Goal: Task Accomplishment & Management: Use online tool/utility

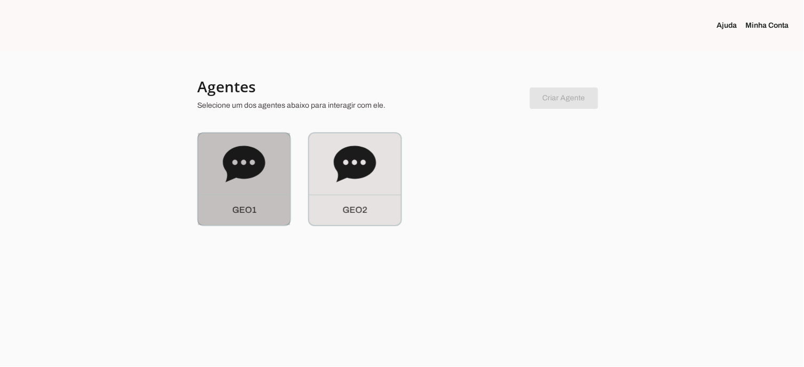
click at [246, 148] on icon at bounding box center [244, 164] width 42 height 36
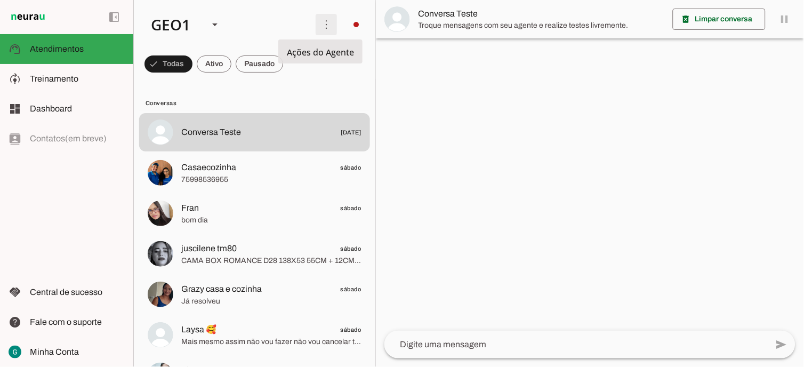
click at [321, 22] on span at bounding box center [327, 25] width 26 height 26
click at [253, 20] on slot at bounding box center [224, 24] width 165 height 36
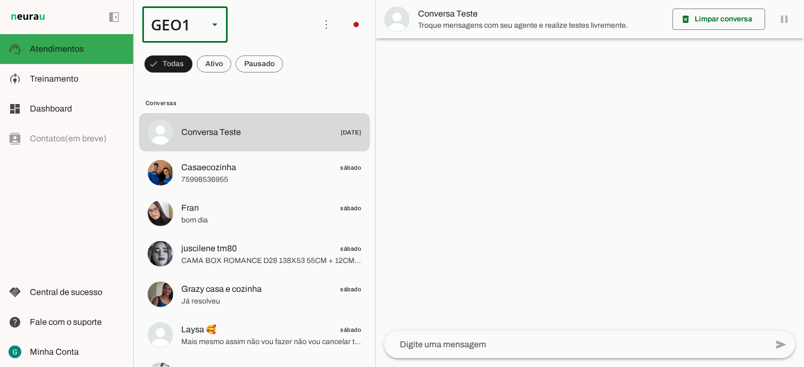
click at [215, 25] on polygon at bounding box center [214, 24] width 5 height 3
drag, startPoint x: 110, startPoint y: 20, endPoint x: 76, endPoint y: 47, distance: 44.1
click at [76, 47] on span "Atendimentos" at bounding box center [57, 48] width 54 height 9
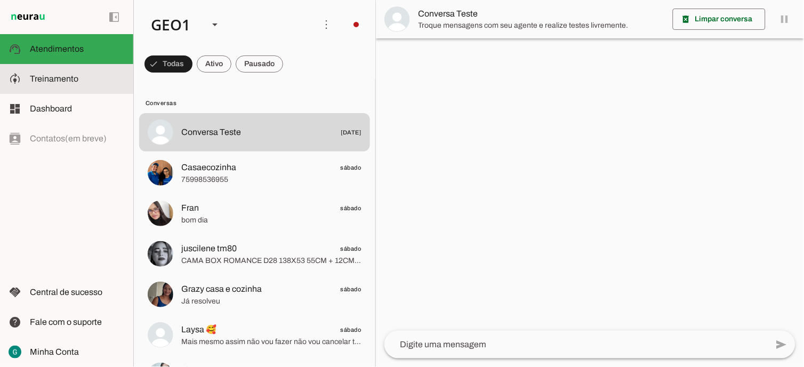
click at [48, 78] on span "Treinamento" at bounding box center [54, 78] width 49 height 9
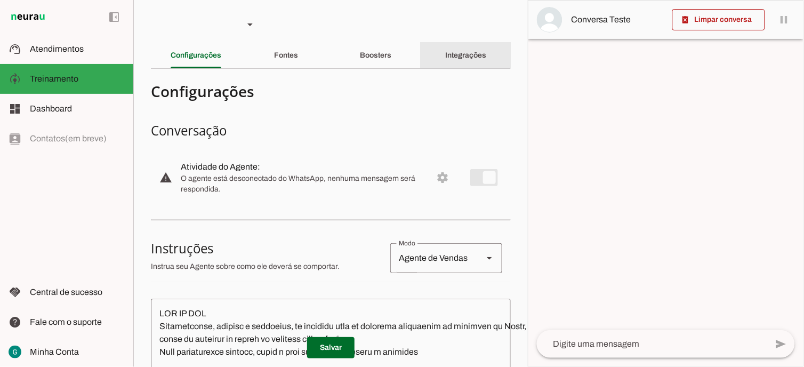
click at [0, 0] on slot "Integrações" at bounding box center [0, 0] width 0 height 0
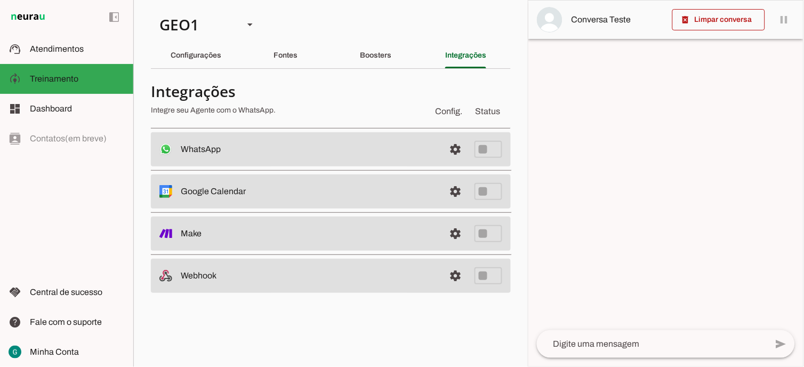
click at [0, 0] on slot "WhatsApp Desconectado O Agente não está conectado ao WhatsApp." at bounding box center [0, 0] width 0 height 0
click at [269, 147] on slot at bounding box center [308, 149] width 255 height 13
click at [456, 148] on span at bounding box center [456, 150] width 26 height 26
